Goal: Find specific page/section: Find specific page/section

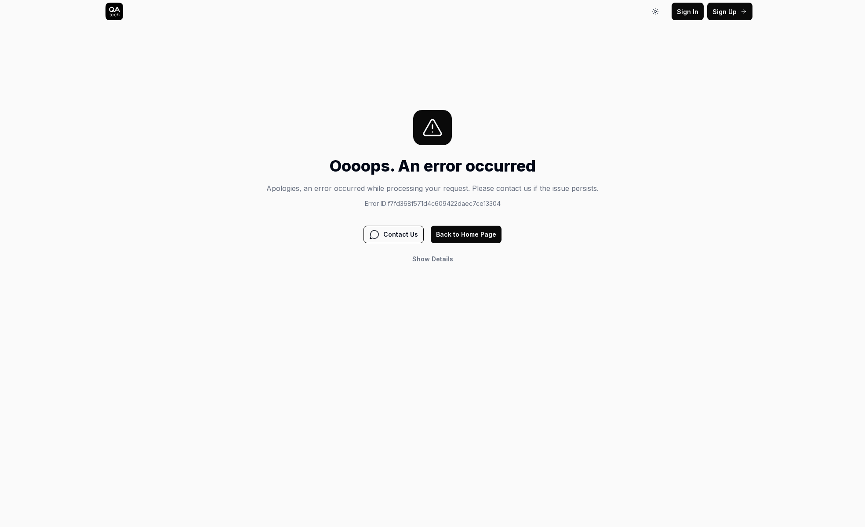
click at [471, 235] on button "Back to Home Page" at bounding box center [466, 235] width 71 height 18
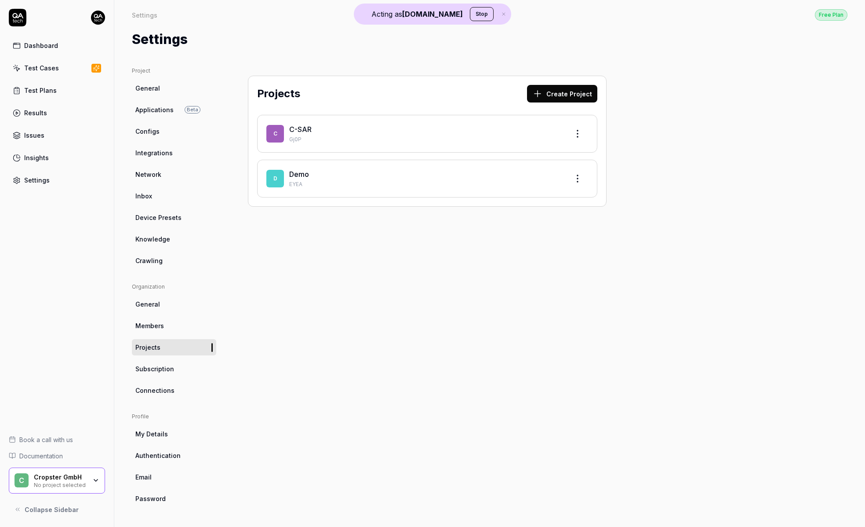
click at [21, 19] on icon at bounding box center [18, 18] width 18 height 18
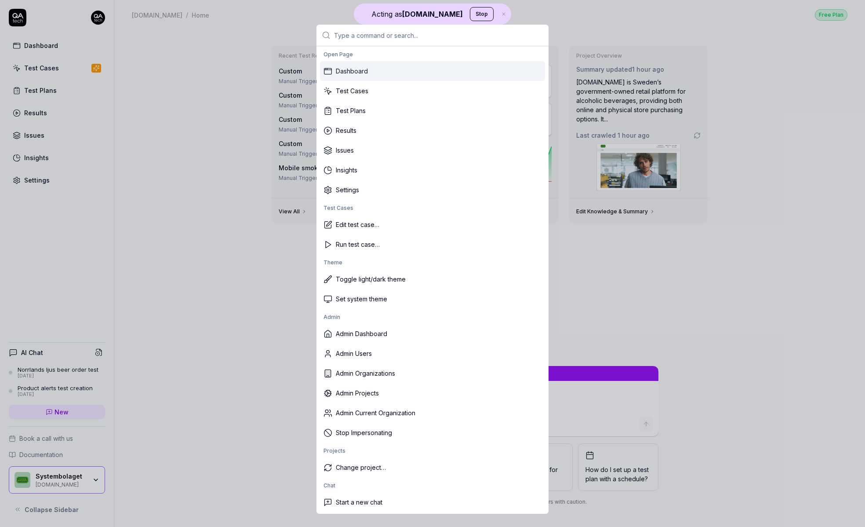
type textarea "*"
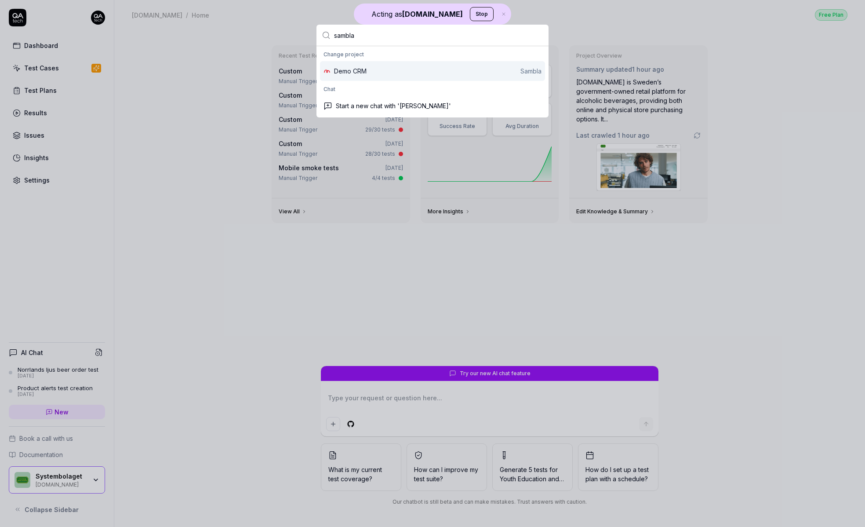
type input "sambla"
click at [417, 70] on div "Demo CRM Sambla" at bounding box center [437, 70] width 207 height 9
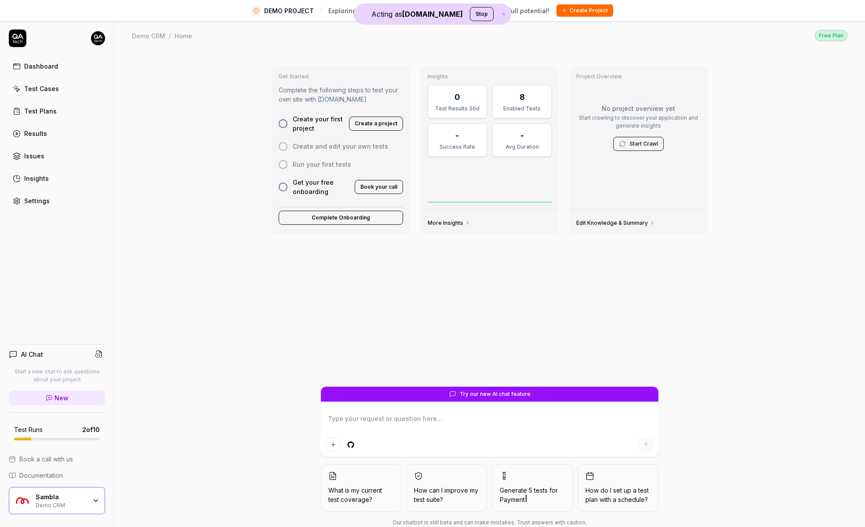
type textarea "*"
click at [56, 90] on div "Test Cases" at bounding box center [41, 88] width 35 height 9
